Goal: Book appointment/travel/reservation

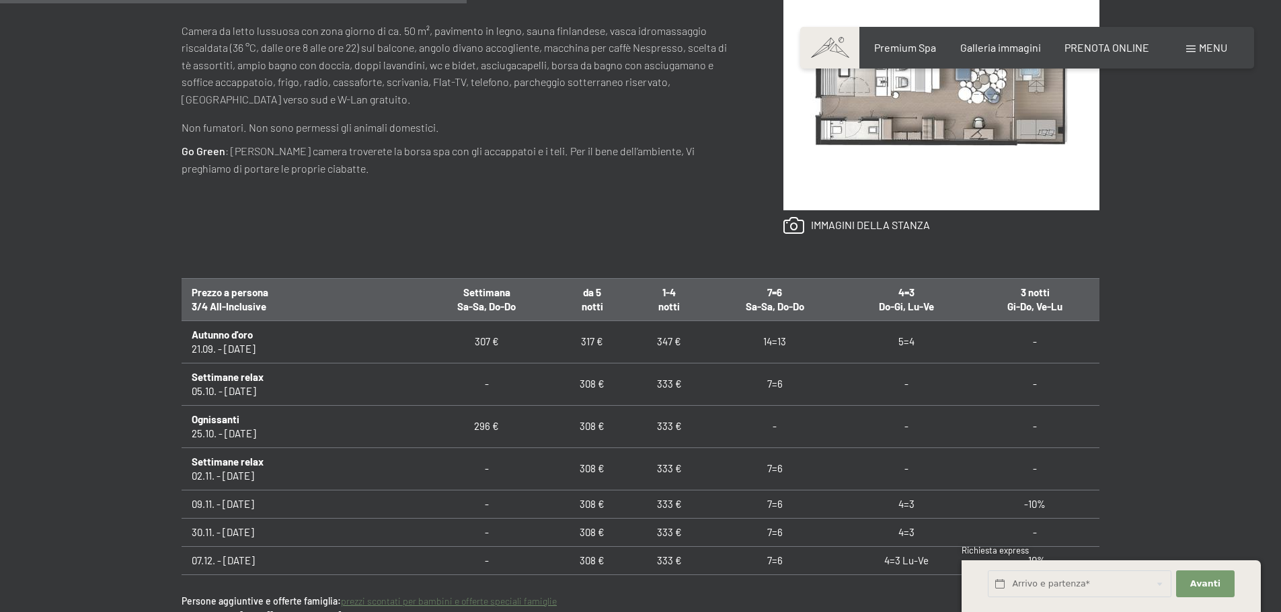
scroll to position [672, 0]
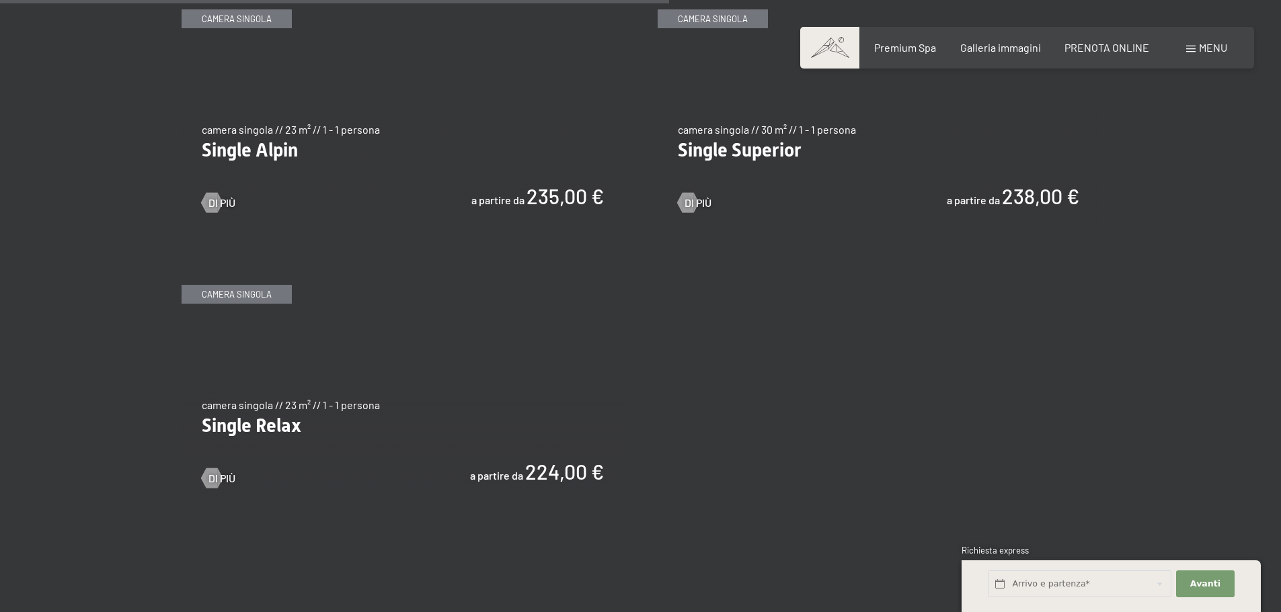
scroll to position [2286, 0]
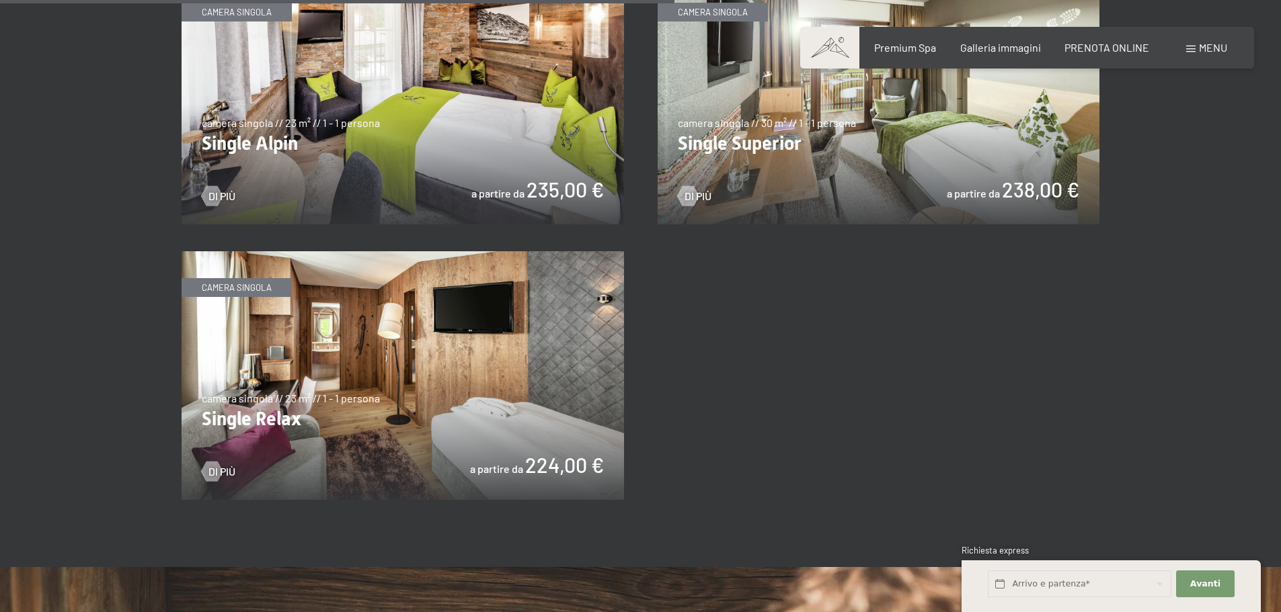
click at [453, 341] on img at bounding box center [403, 375] width 442 height 249
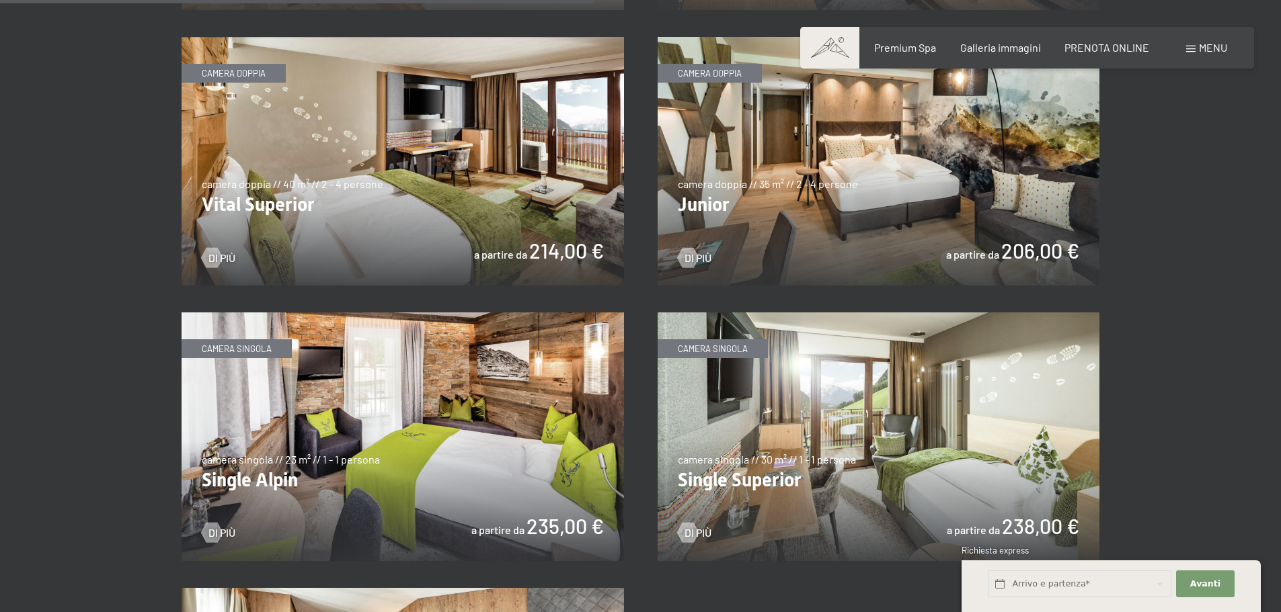
scroll to position [1882, 0]
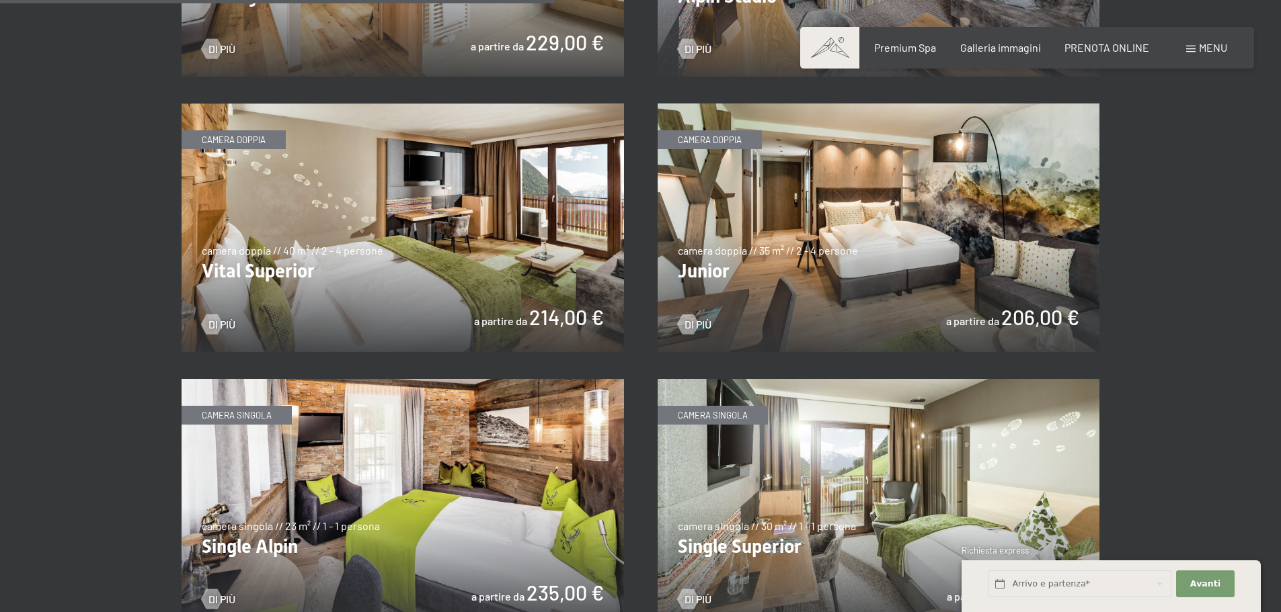
click at [823, 310] on img at bounding box center [878, 228] width 442 height 249
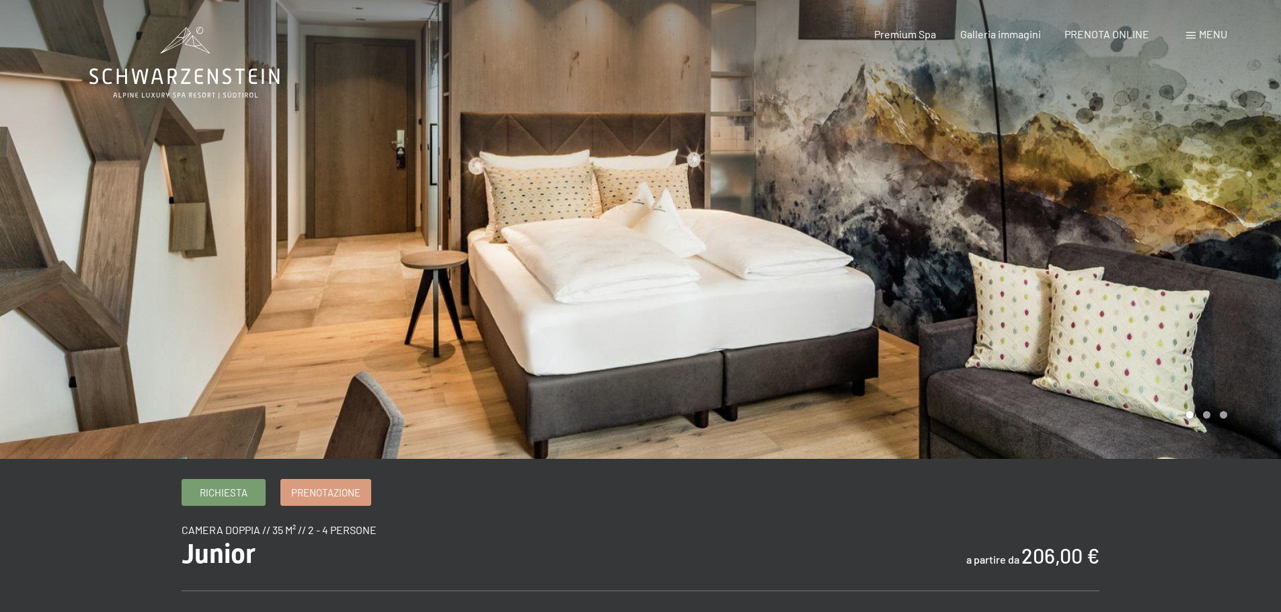
click at [1233, 255] on div at bounding box center [961, 229] width 641 height 459
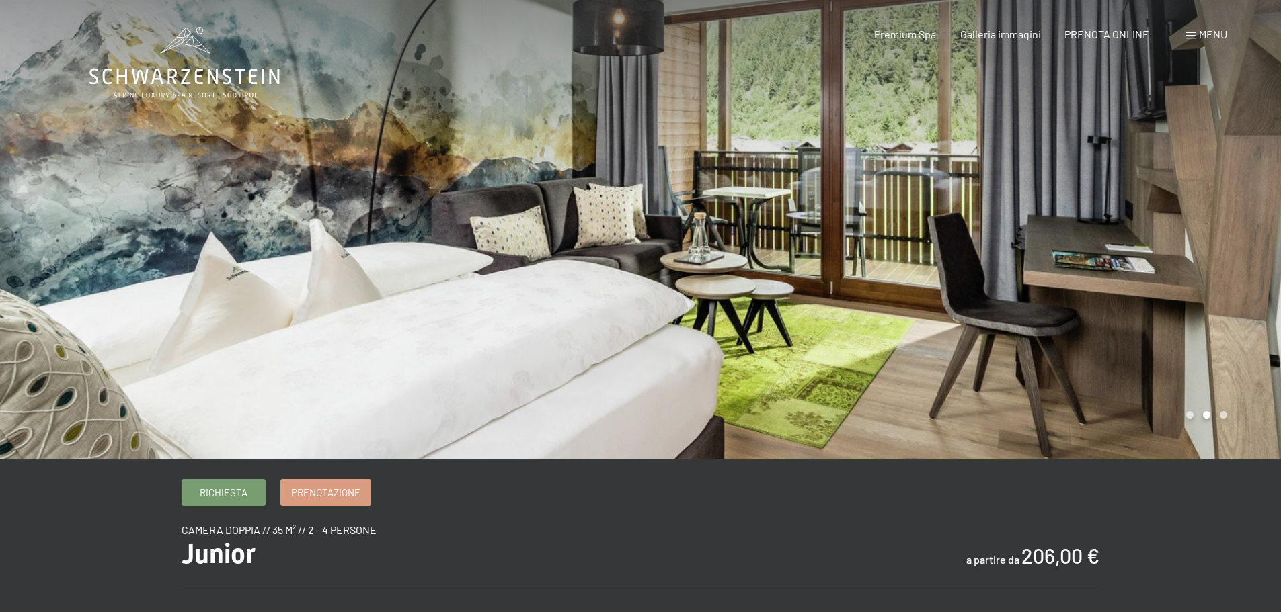
click at [1233, 255] on div at bounding box center [961, 229] width 641 height 459
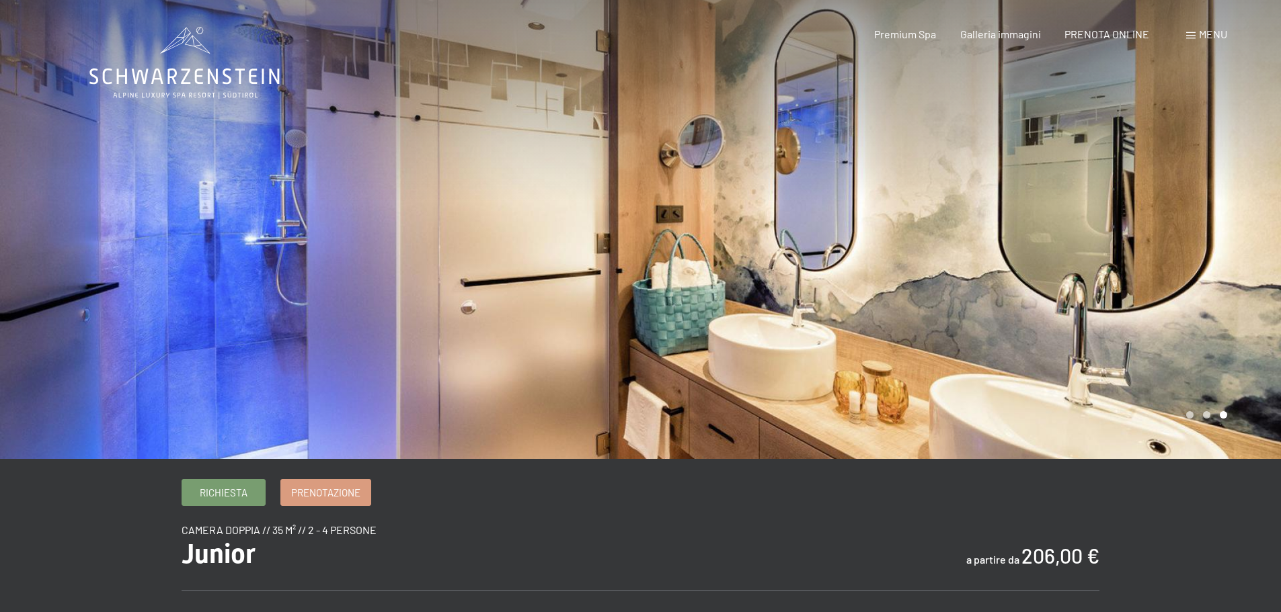
click at [1233, 255] on div at bounding box center [961, 229] width 641 height 459
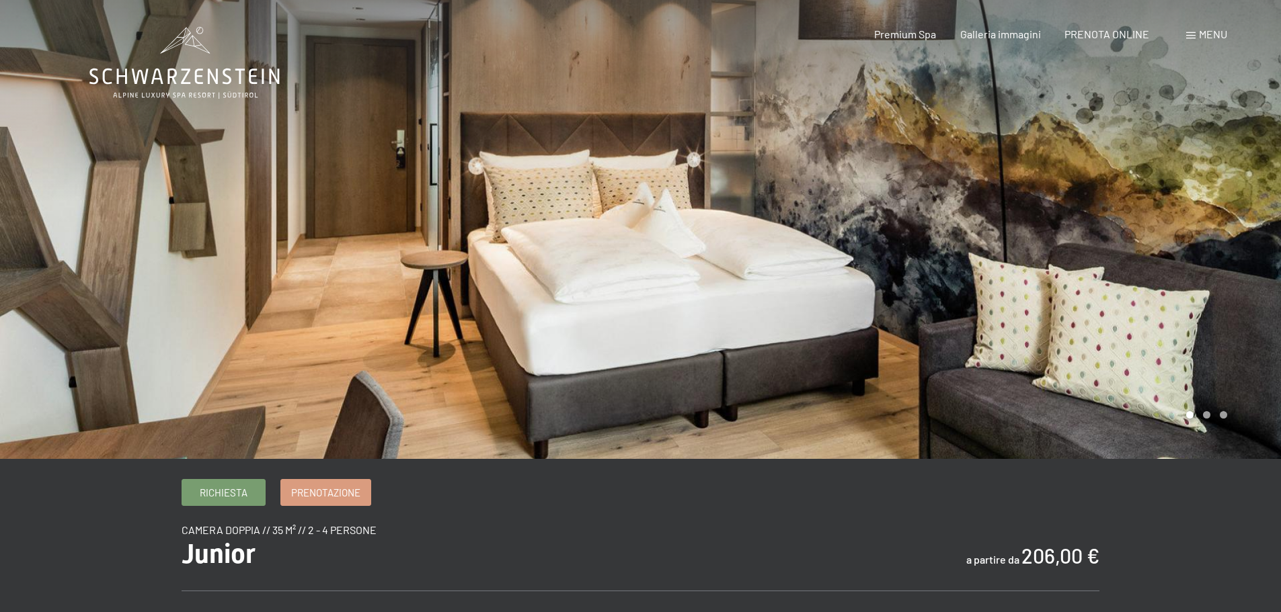
click at [1233, 255] on div at bounding box center [961, 229] width 641 height 459
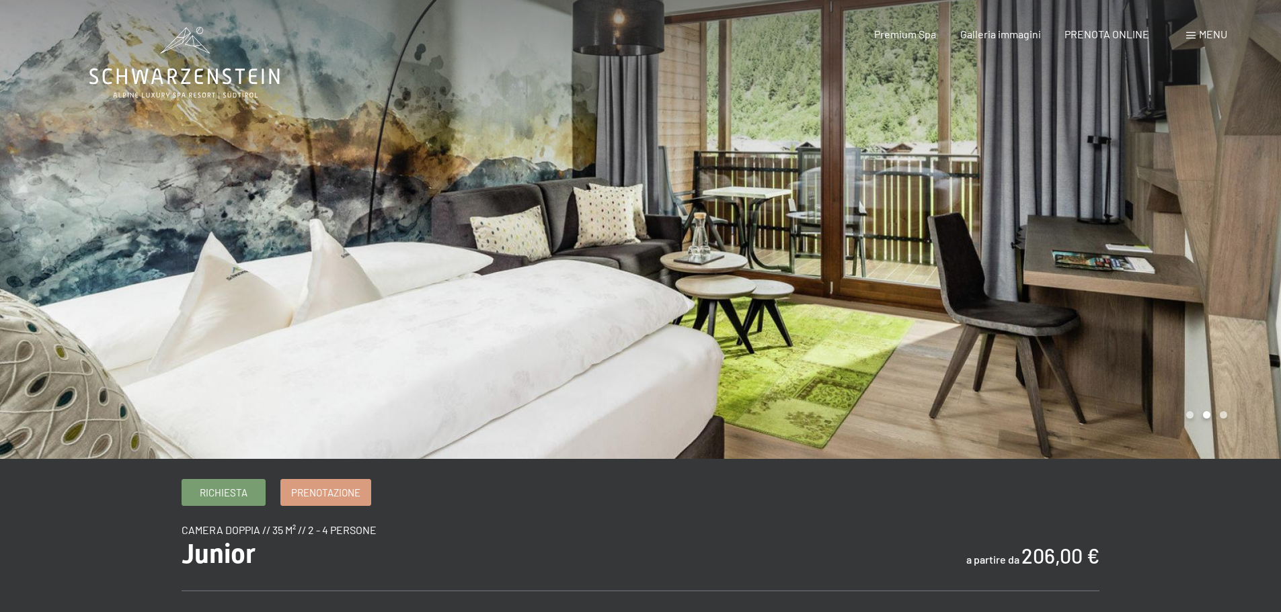
click at [1233, 255] on div at bounding box center [961, 229] width 641 height 459
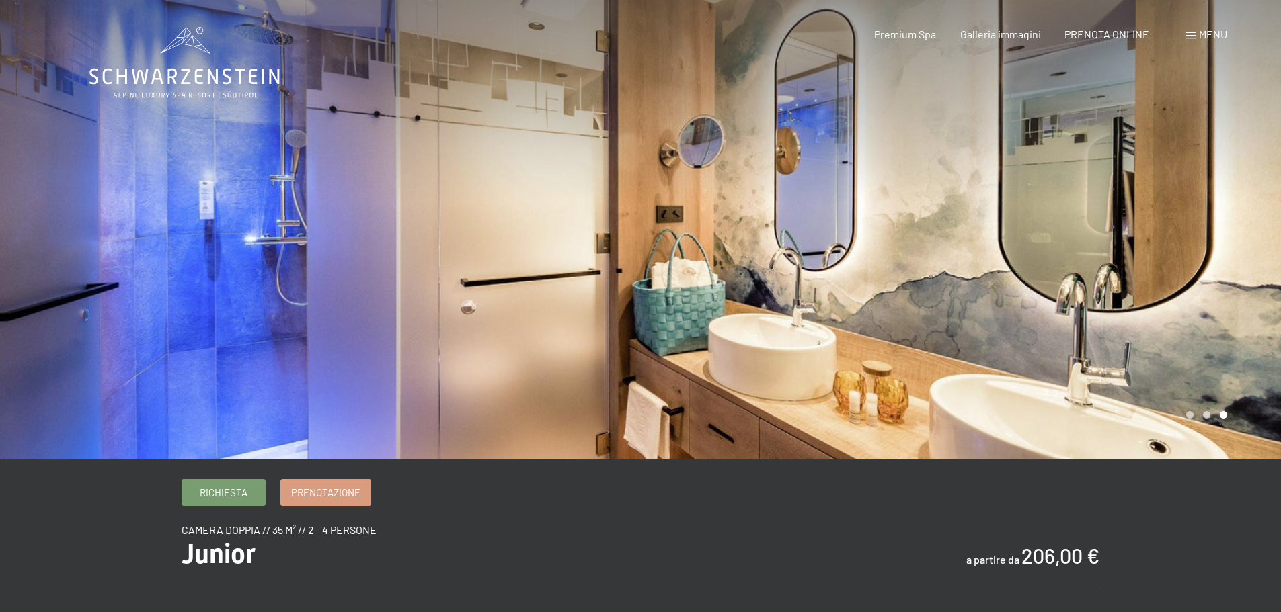
click at [1233, 255] on div at bounding box center [961, 229] width 641 height 459
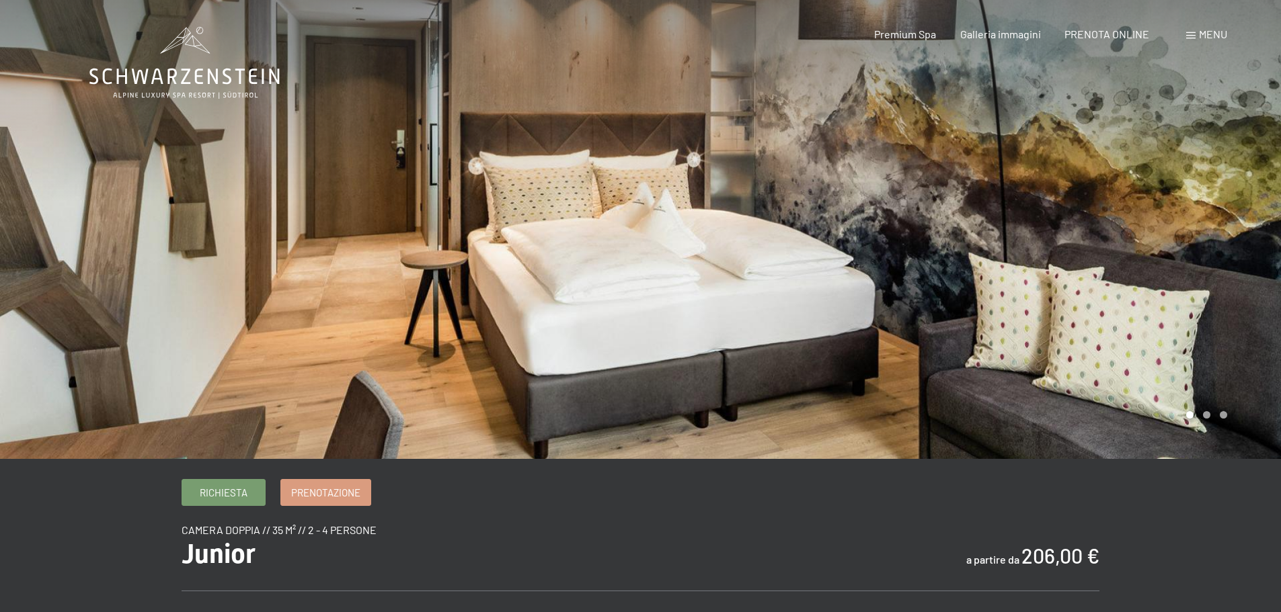
click at [1190, 39] on div "Menu" at bounding box center [1206, 34] width 41 height 15
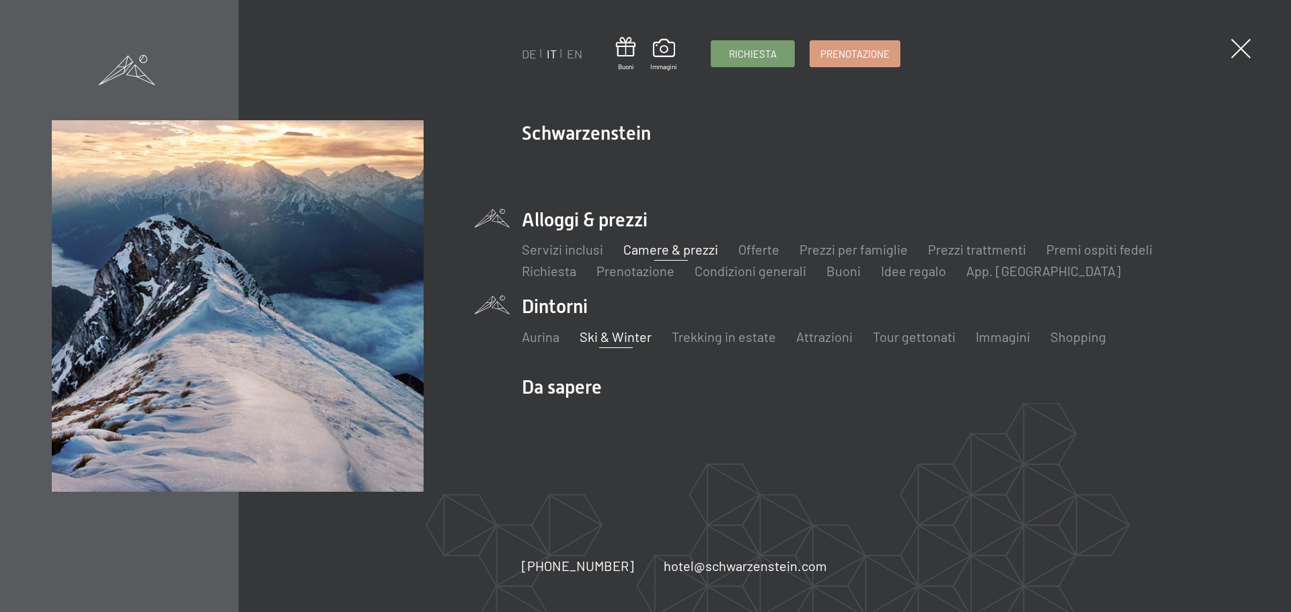
click at [625, 338] on link "Ski & Winter" at bounding box center [615, 337] width 72 height 16
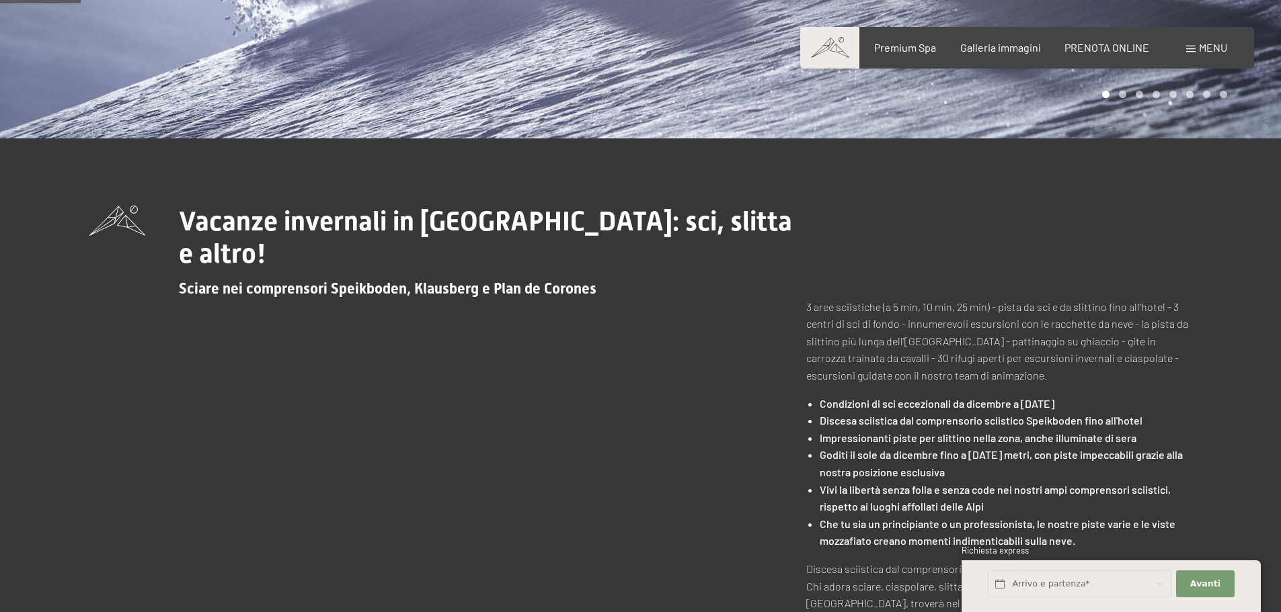
scroll to position [403, 0]
